Goal: Use online tool/utility: Use online tool/utility

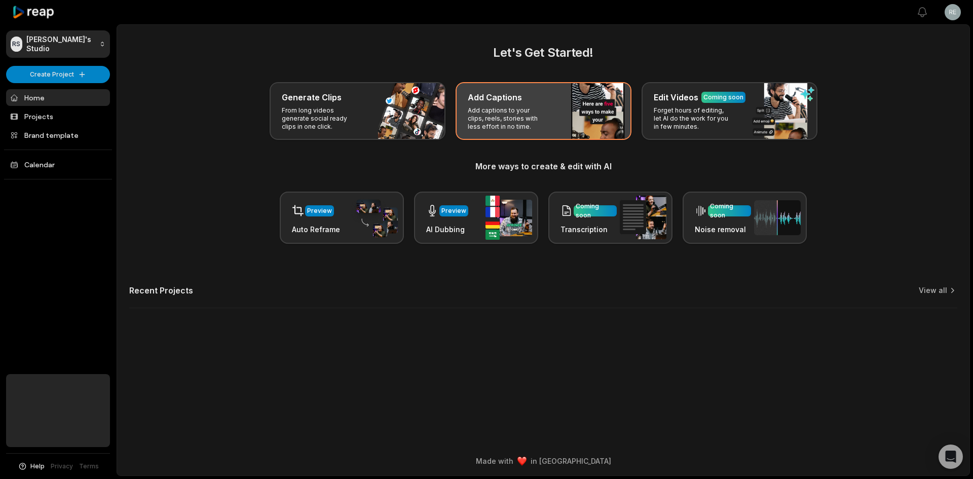
click at [490, 103] on h3 "Add Captions" at bounding box center [495, 97] width 54 height 12
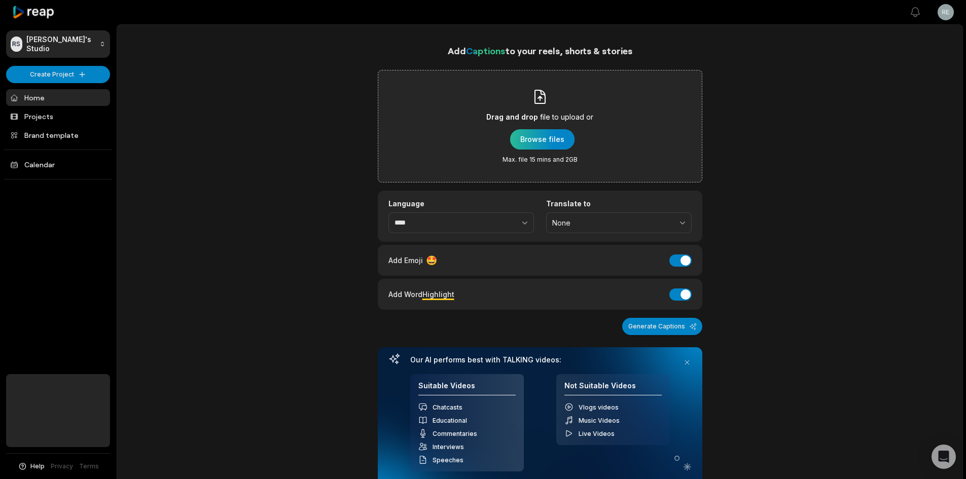
click at [563, 143] on div "button" at bounding box center [542, 139] width 64 height 20
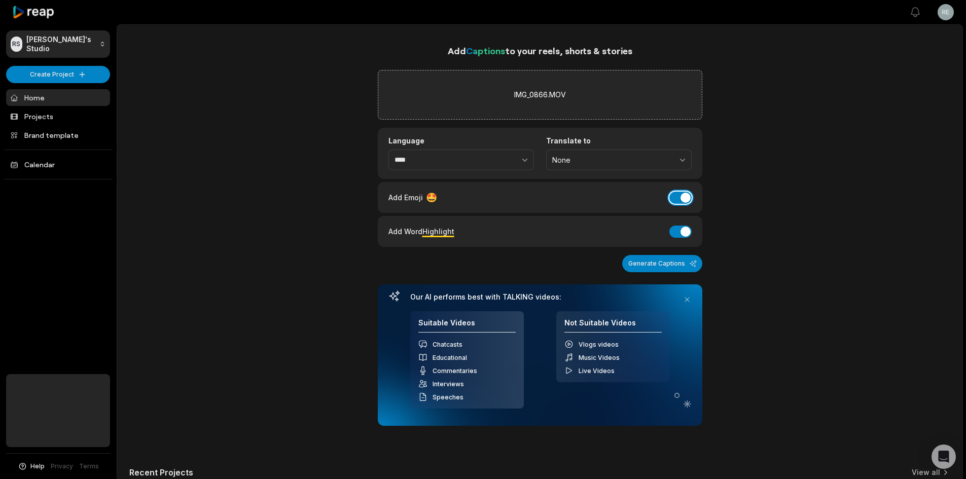
click at [685, 195] on button "Add Emoji" at bounding box center [680, 198] width 22 height 12
click at [678, 231] on button "Add Word Highlight" at bounding box center [680, 232] width 22 height 12
click at [679, 266] on button "Generate Captions" at bounding box center [662, 263] width 80 height 17
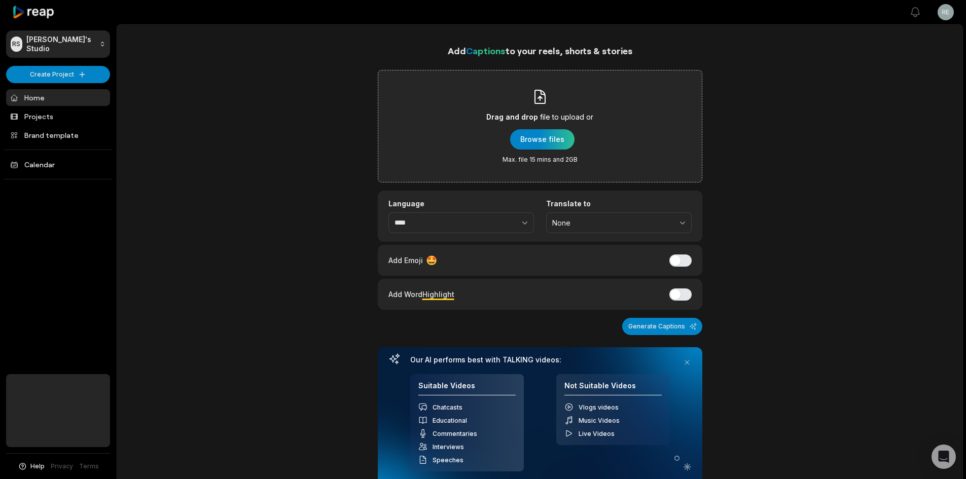
click at [868, 277] on div "Add Captions to your reels, shorts & stories Drag and drop file to upload or Br…" at bounding box center [539, 305] width 845 height 522
